Goal: Information Seeking & Learning: Learn about a topic

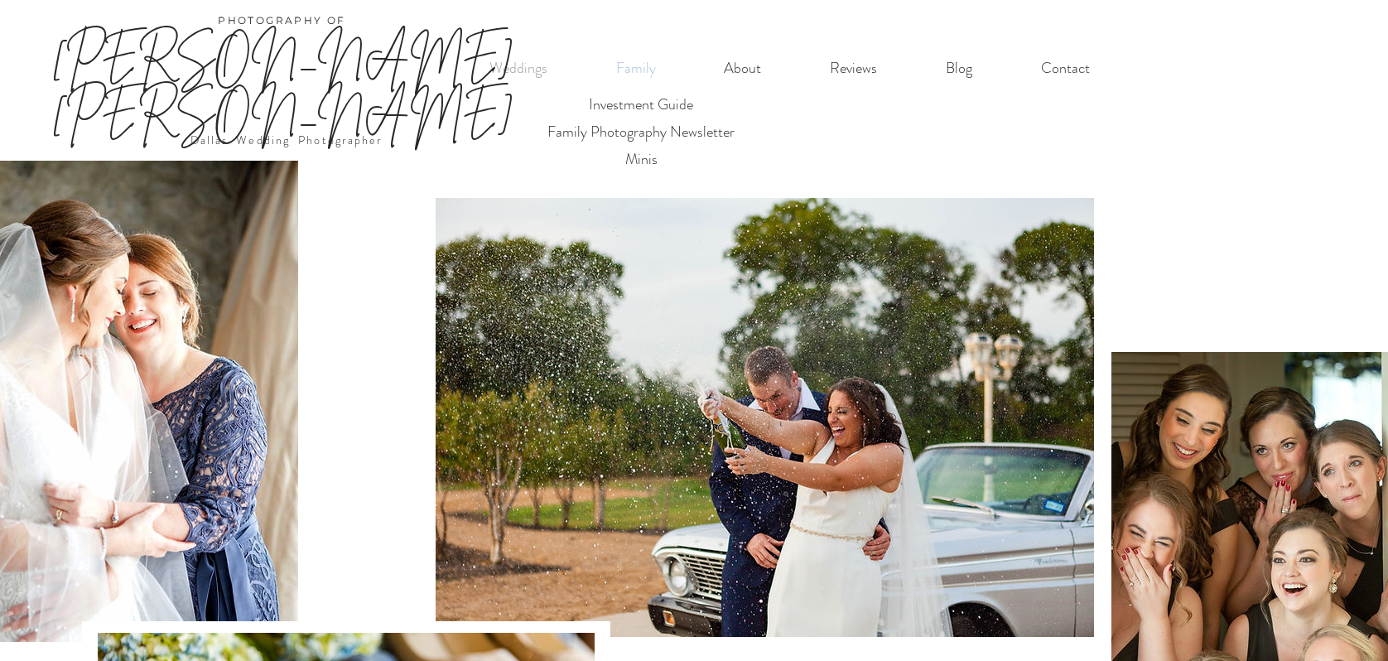
click at [638, 69] on p "Family" at bounding box center [636, 68] width 56 height 34
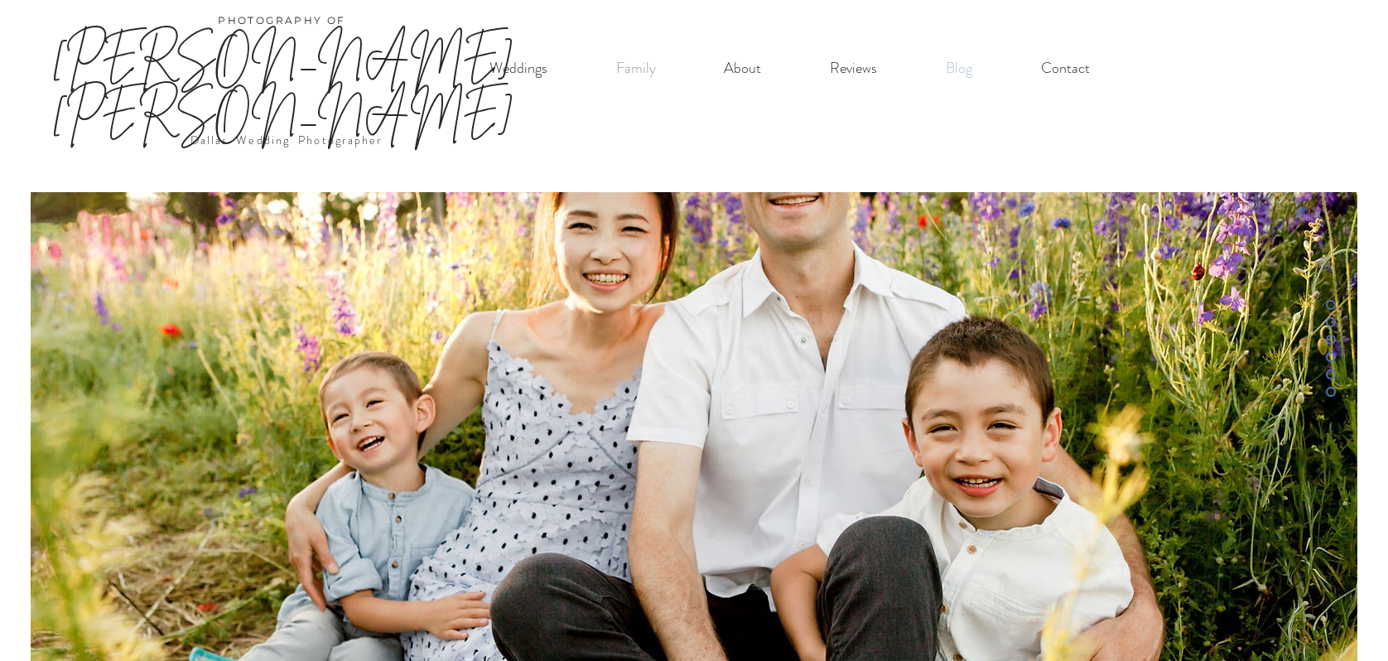
click at [961, 68] on p "Blog" at bounding box center [958, 68] width 43 height 34
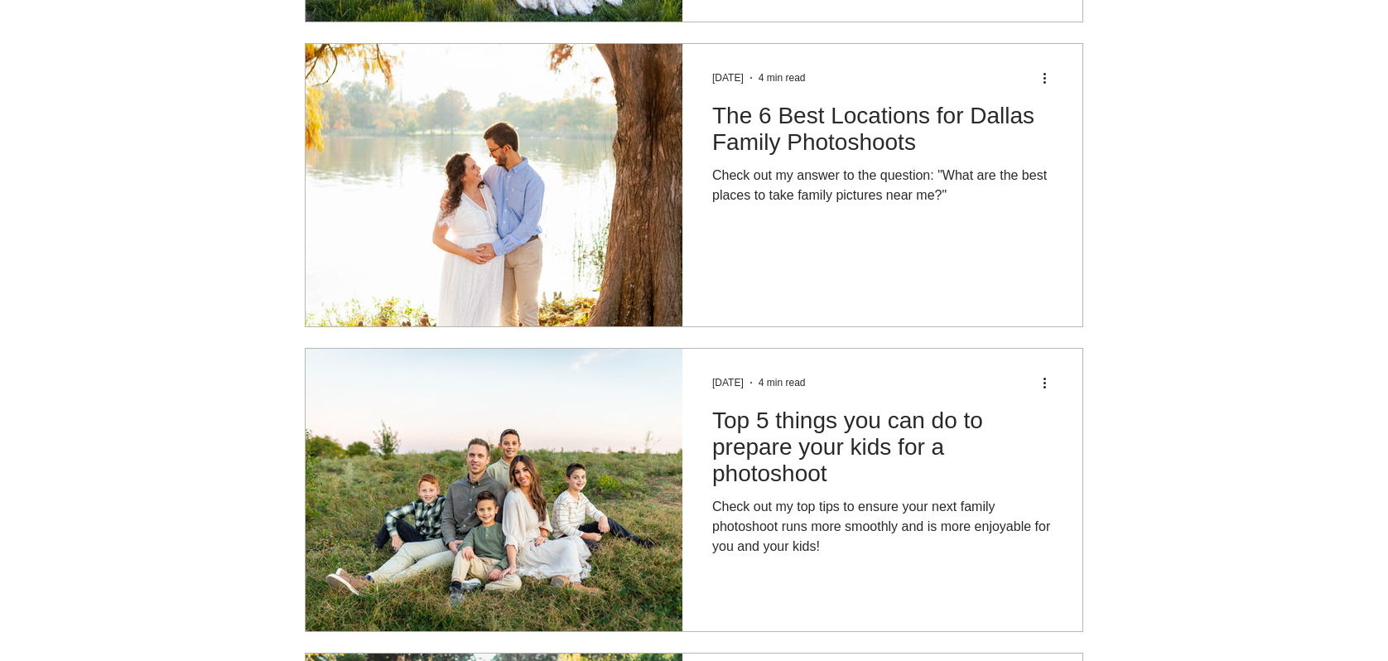
scroll to position [2330, 0]
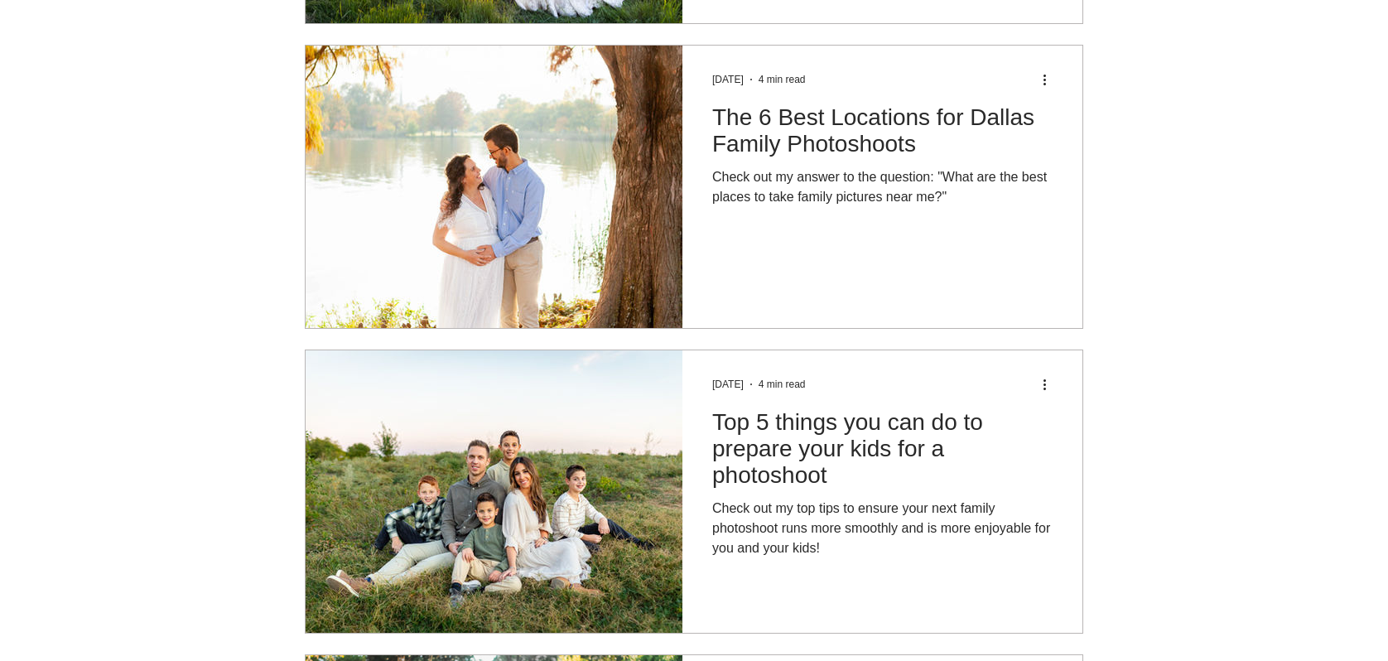
click at [866, 104] on h2 "The 6 Best Locations for Dallas Family Photoshoots" at bounding box center [882, 130] width 340 height 53
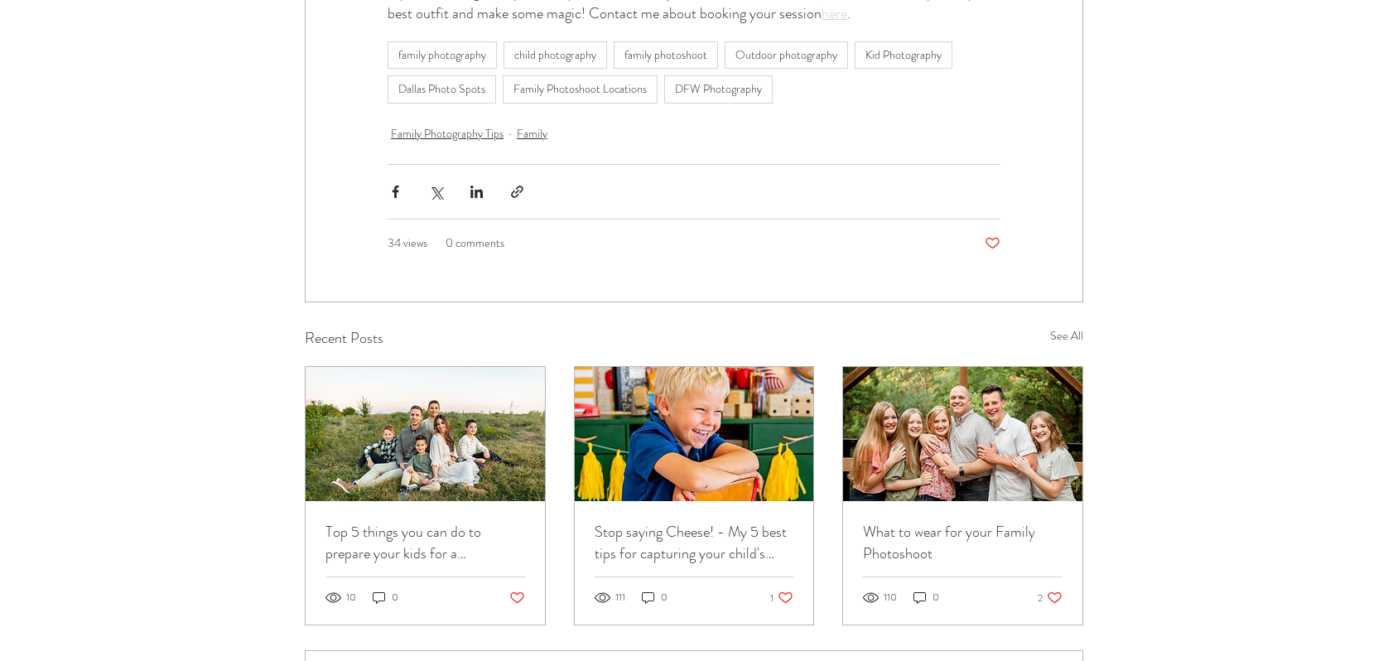
scroll to position [5936, 0]
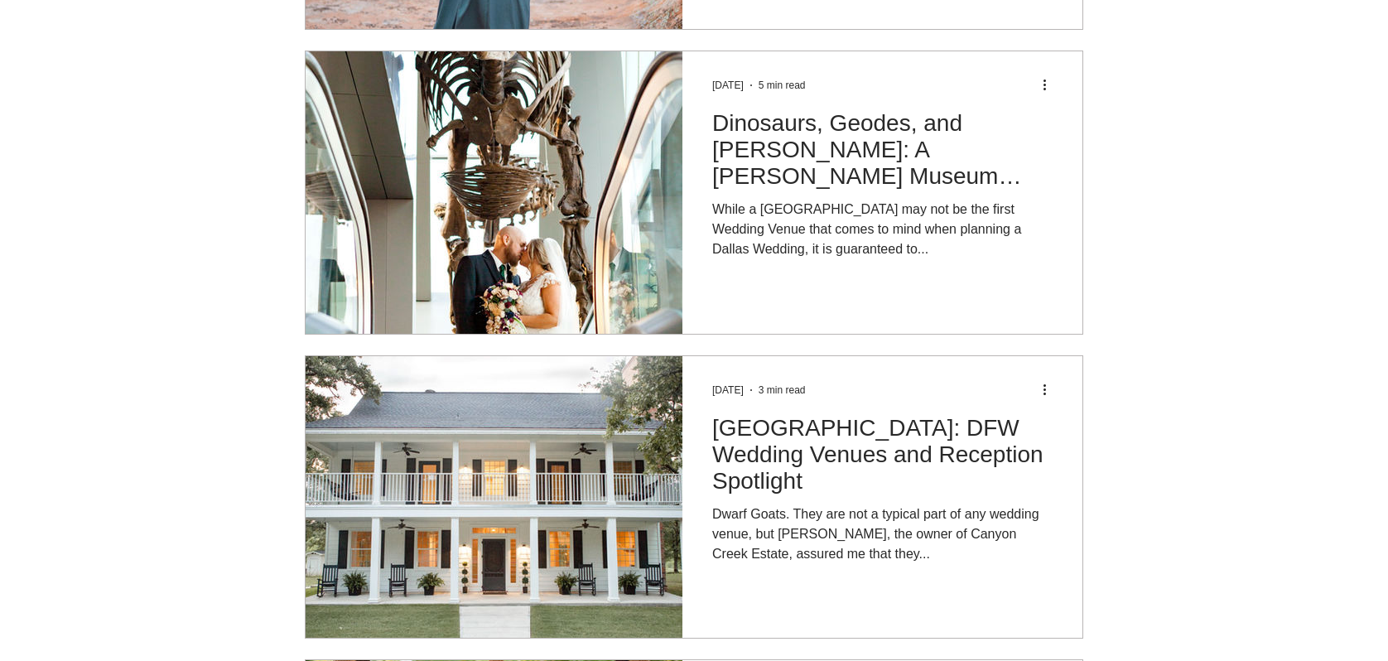
scroll to position [9026, 0]
